Goal: Communication & Community: Connect with others

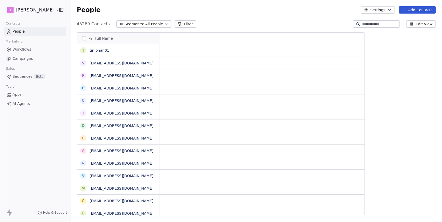
scroll to position [195, 371]
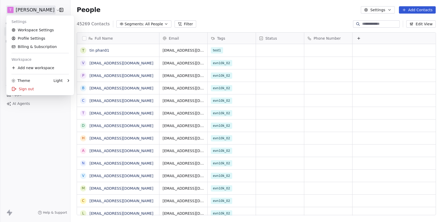
click at [33, 9] on html "[PERSON_NAME] Contacts People Marketing Workflows Campaigns Sales Sequences Bet…" at bounding box center [221, 111] width 442 height 222
click at [29, 30] on link "Workspace Settings" at bounding box center [40, 30] width 64 height 8
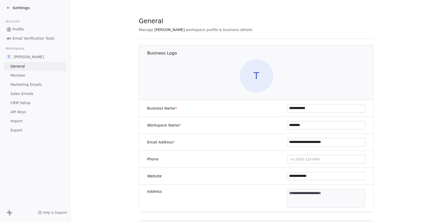
click at [19, 83] on span "Marketing Emails" at bounding box center [25, 84] width 31 height 5
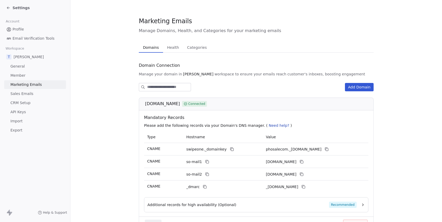
click at [17, 93] on span "Sales Emails" at bounding box center [21, 93] width 23 height 5
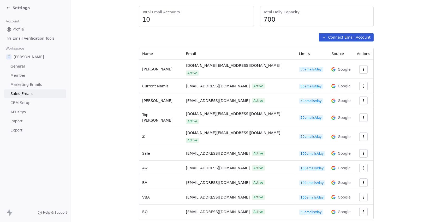
click at [361, 166] on icon "button" at bounding box center [363, 168] width 4 height 4
click at [346, 165] on span "Settings" at bounding box center [353, 165] width 15 height 5
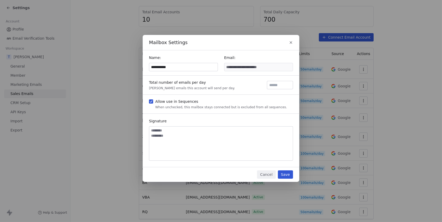
click at [263, 176] on button "Cancel" at bounding box center [266, 174] width 19 height 8
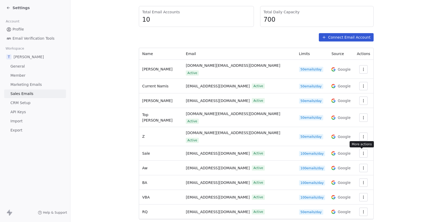
click at [361, 166] on icon "button" at bounding box center [363, 168] width 4 height 4
click at [347, 166] on span "Settings" at bounding box center [353, 165] width 15 height 5
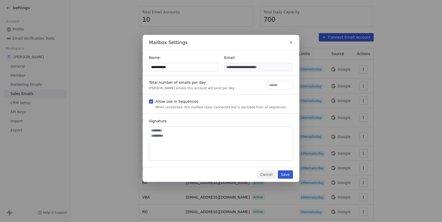
click at [289, 41] on icon "button" at bounding box center [291, 42] width 4 height 4
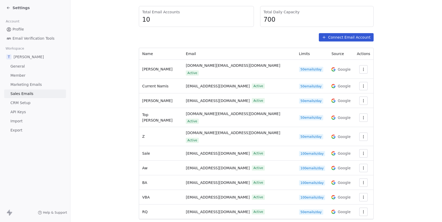
click at [18, 9] on span "Settings" at bounding box center [21, 7] width 17 height 5
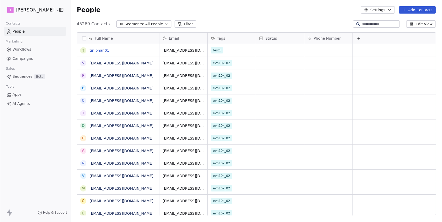
scroll to position [195, 371]
click at [374, 24] on input at bounding box center [380, 23] width 37 height 5
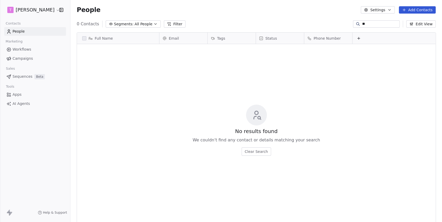
type input "*"
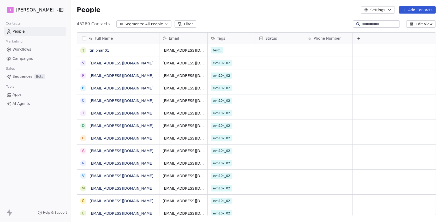
click at [427, 8] on button "Add Contacts" at bounding box center [417, 9] width 37 height 7
click at [413, 21] on span "Create new contact" at bounding box center [418, 21] width 36 height 5
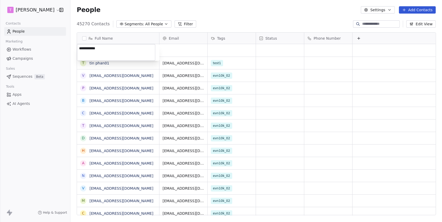
type textarea "**********"
click at [182, 46] on html "[PERSON_NAME] Contacts People Marketing Workflows Campaigns Sales Sequences Bet…" at bounding box center [221, 111] width 442 height 222
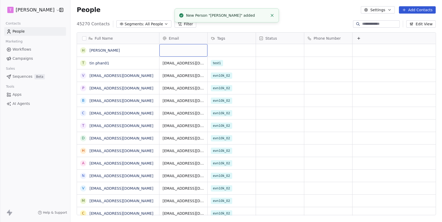
click at [180, 49] on div "grid" at bounding box center [183, 50] width 48 height 13
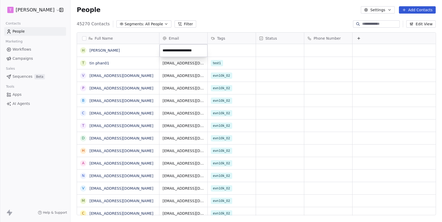
type input "**********"
click at [93, 49] on link "[PERSON_NAME]" at bounding box center [104, 50] width 30 height 4
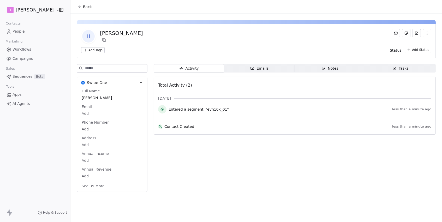
click at [261, 69] on div "Emails" at bounding box center [259, 68] width 18 height 5
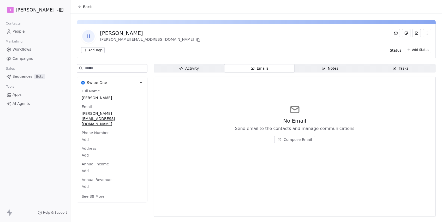
click at [306, 141] on span "Compose Email" at bounding box center [297, 139] width 28 height 5
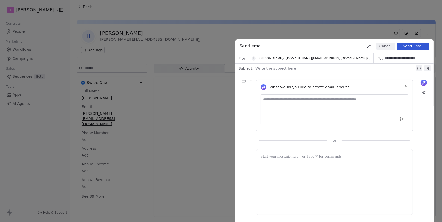
click at [298, 57] on div "[PERSON_NAME]-([DOMAIN_NAME][EMAIL_ADDRESS][DOMAIN_NAME])" at bounding box center [312, 59] width 110 height 4
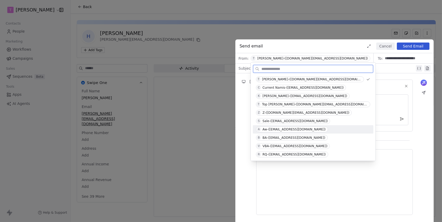
click at [278, 130] on div "Aw-([EMAIL_ADDRESS][DOMAIN_NAME])" at bounding box center [293, 130] width 63 height 4
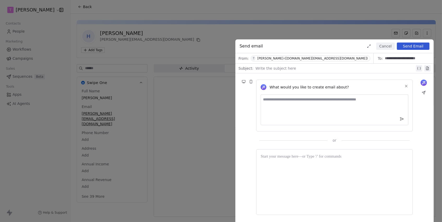
click at [270, 70] on div at bounding box center [334, 68] width 159 height 6
click at [262, 70] on div "**********" at bounding box center [335, 68] width 160 height 6
copy div "**********"
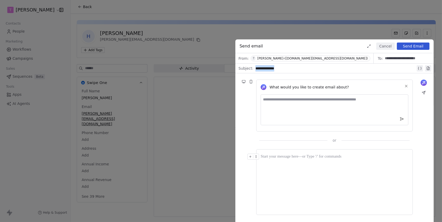
click at [278, 186] on div at bounding box center [334, 182] width 148 height 57
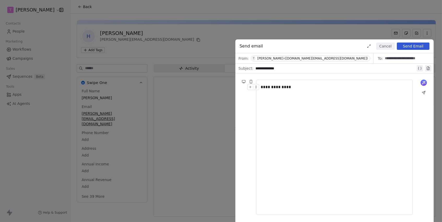
click at [414, 47] on button "Send Email" at bounding box center [413, 46] width 33 height 7
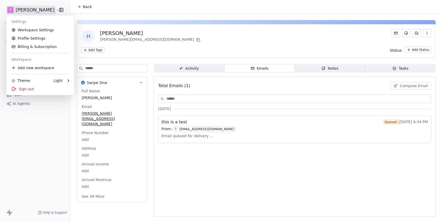
click at [39, 7] on html "[PERSON_NAME] Contacts People Marketing Workflows Campaigns Sales Sequences Bet…" at bounding box center [221, 111] width 442 height 222
click at [37, 31] on link "Workspace Settings" at bounding box center [40, 30] width 64 height 8
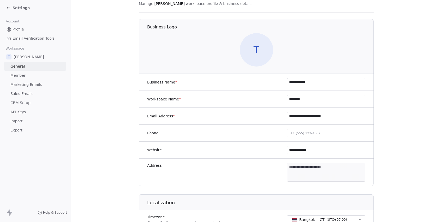
scroll to position [84, 0]
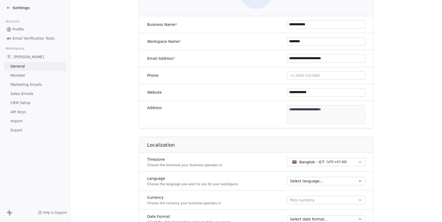
click at [29, 92] on span "Sales Emails" at bounding box center [21, 93] width 23 height 5
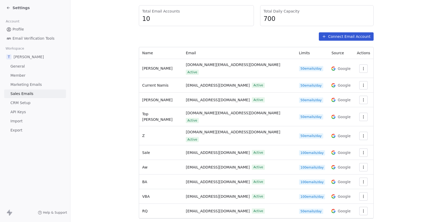
scroll to position [55, 0]
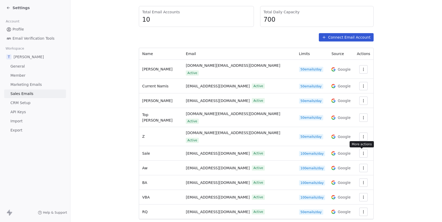
click at [362, 166] on icon "button" at bounding box center [363, 168] width 4 height 4
click at [354, 165] on span "Settings" at bounding box center [353, 165] width 15 height 5
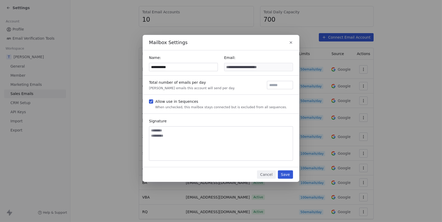
click at [181, 68] on input "**********" at bounding box center [183, 67] width 68 height 8
click at [289, 176] on button "Save" at bounding box center [285, 174] width 15 height 8
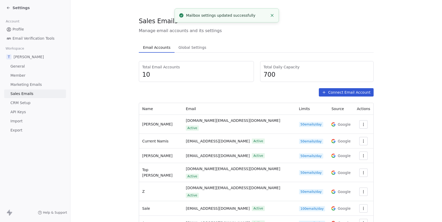
scroll to position [0, 0]
click at [13, 8] on span "Settings" at bounding box center [21, 7] width 17 height 5
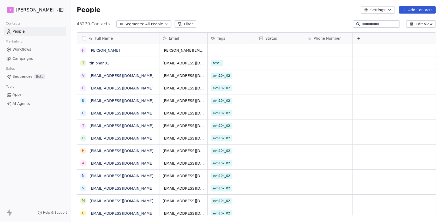
scroll to position [195, 371]
click at [102, 51] on link "[PERSON_NAME]" at bounding box center [104, 50] width 30 height 4
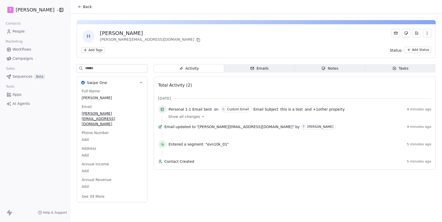
click at [286, 69] on span "Emails Emails" at bounding box center [259, 68] width 70 height 8
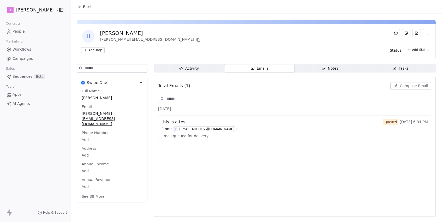
click at [414, 84] on span "Compose Email" at bounding box center [413, 85] width 28 height 5
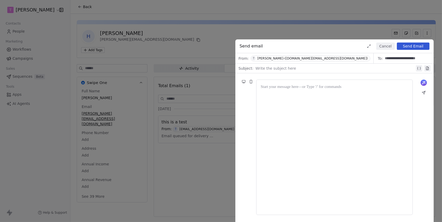
click at [261, 70] on div at bounding box center [334, 68] width 159 height 6
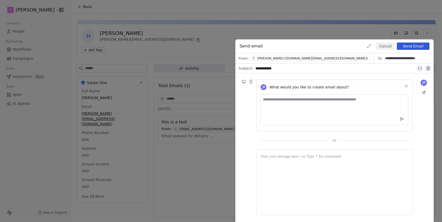
click at [264, 67] on div "**********" at bounding box center [335, 68] width 160 height 6
copy div "**********"
click at [285, 157] on div at bounding box center [334, 157] width 148 height 6
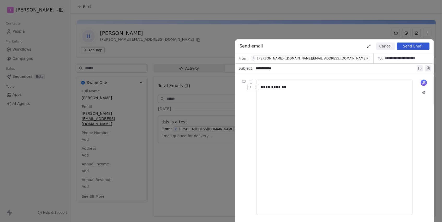
click at [302, 58] on div "[PERSON_NAME]-([DOMAIN_NAME][EMAIL_ADDRESS][DOMAIN_NAME])" at bounding box center [312, 59] width 110 height 4
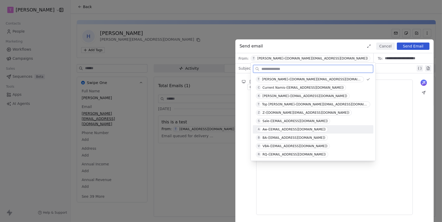
click at [284, 131] on span "A Aw-([EMAIL_ADDRESS][DOMAIN_NAME])" at bounding box center [292, 129] width 72 height 6
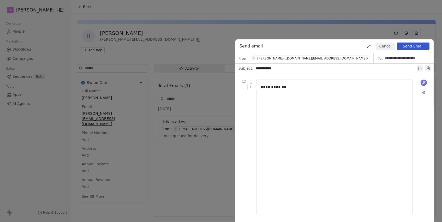
click at [299, 59] on div "[PERSON_NAME]-([DOMAIN_NAME][EMAIL_ADDRESS][DOMAIN_NAME])" at bounding box center [312, 59] width 110 height 4
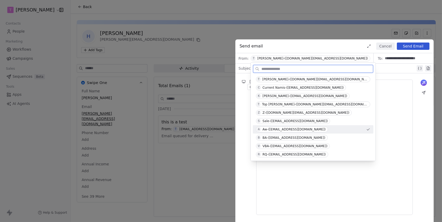
click at [288, 128] on div "Aw-([EMAIL_ADDRESS][DOMAIN_NAME])" at bounding box center [293, 130] width 63 height 4
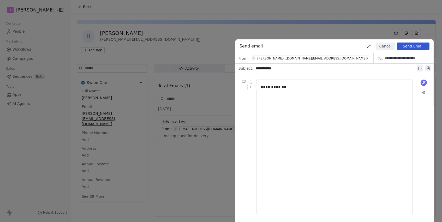
click at [420, 47] on button "Send Email" at bounding box center [413, 46] width 33 height 7
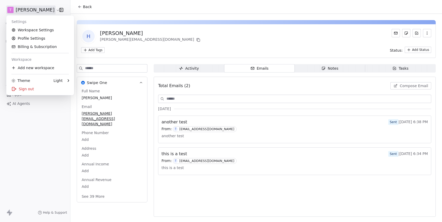
click at [41, 9] on html "[PERSON_NAME] Contacts People Marketing Workflows Campaigns Sales Sequences Bet…" at bounding box center [221, 111] width 442 height 222
click at [28, 33] on link "Workspace Settings" at bounding box center [40, 30] width 64 height 8
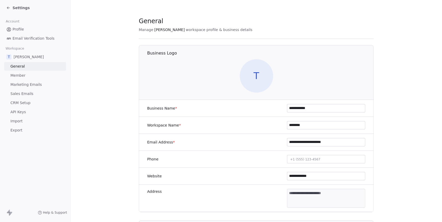
click at [29, 94] on span "Sales Emails" at bounding box center [21, 93] width 23 height 5
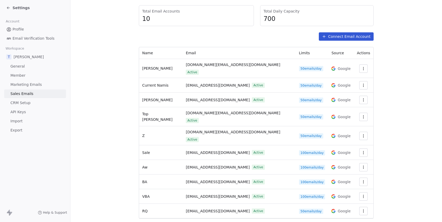
scroll to position [55, 0]
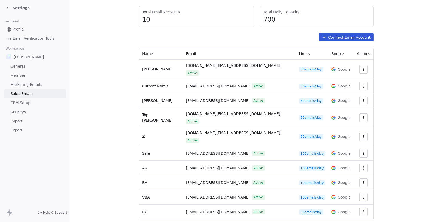
click at [361, 166] on icon "button" at bounding box center [363, 168] width 4 height 4
click at [354, 164] on span "Settings" at bounding box center [353, 165] width 15 height 5
